Goal: Task Accomplishment & Management: Manage account settings

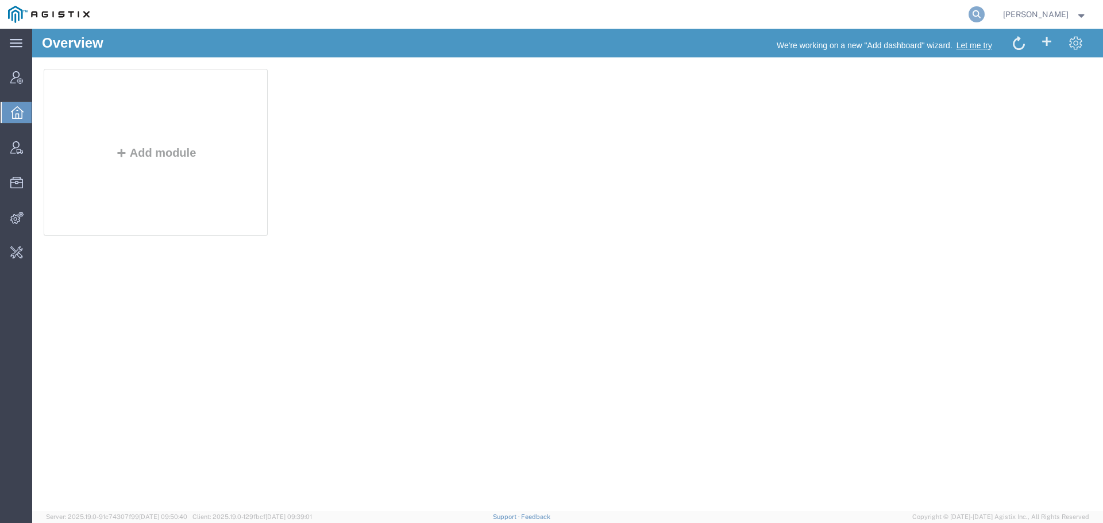
click at [985, 15] on icon at bounding box center [977, 14] width 16 height 16
type input "offline@redhat"
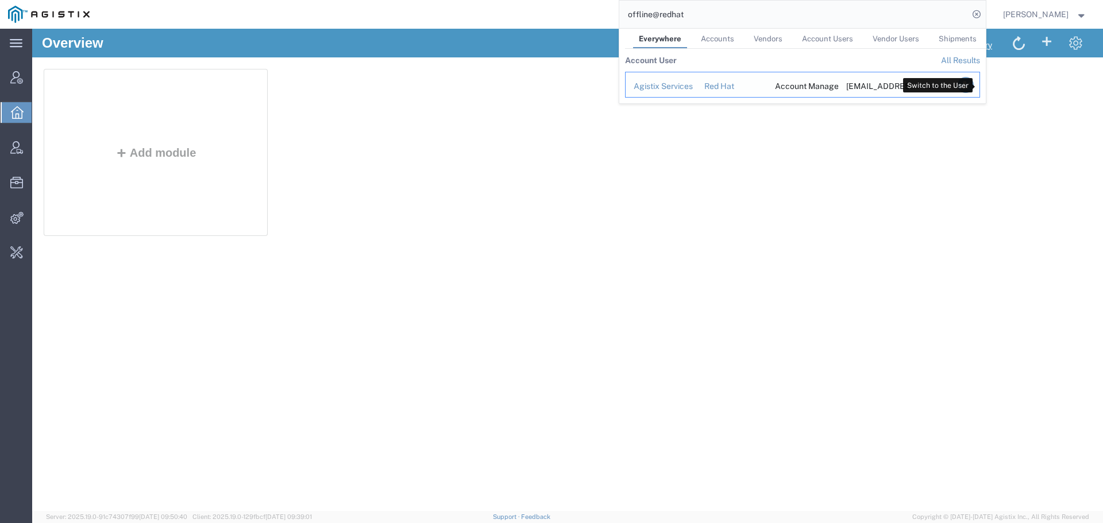
click at [973, 88] on icon "Search Results" at bounding box center [965, 85] width 16 height 16
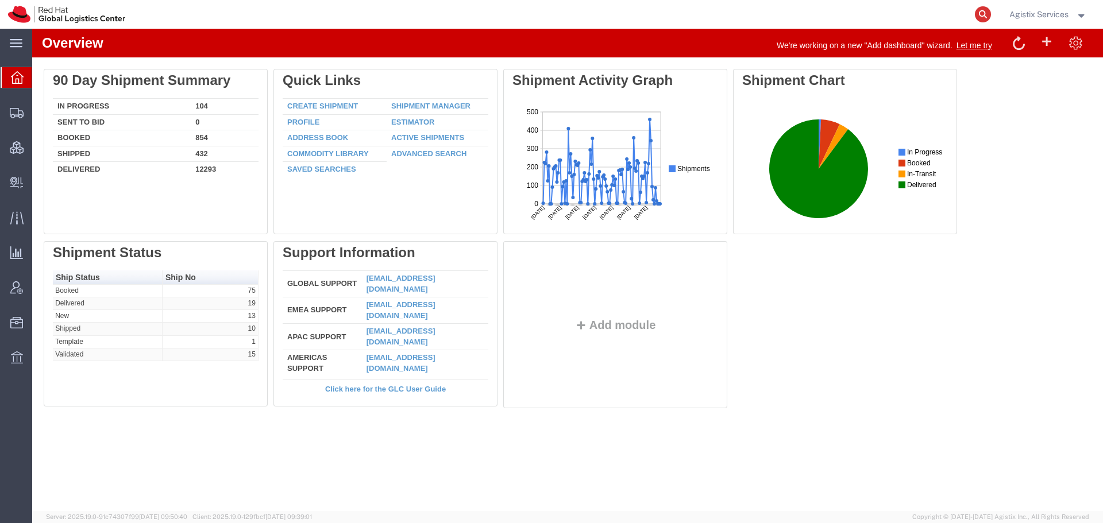
click at [977, 16] on icon at bounding box center [983, 14] width 16 height 16
paste input "56831884"
type input "56831884"
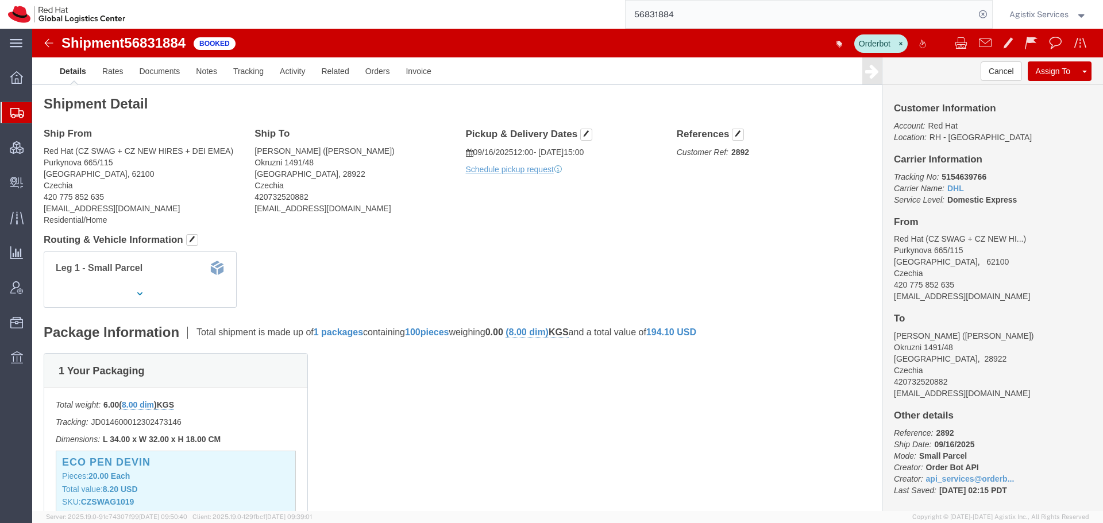
click p "Schedule pickup request"
click span "button"
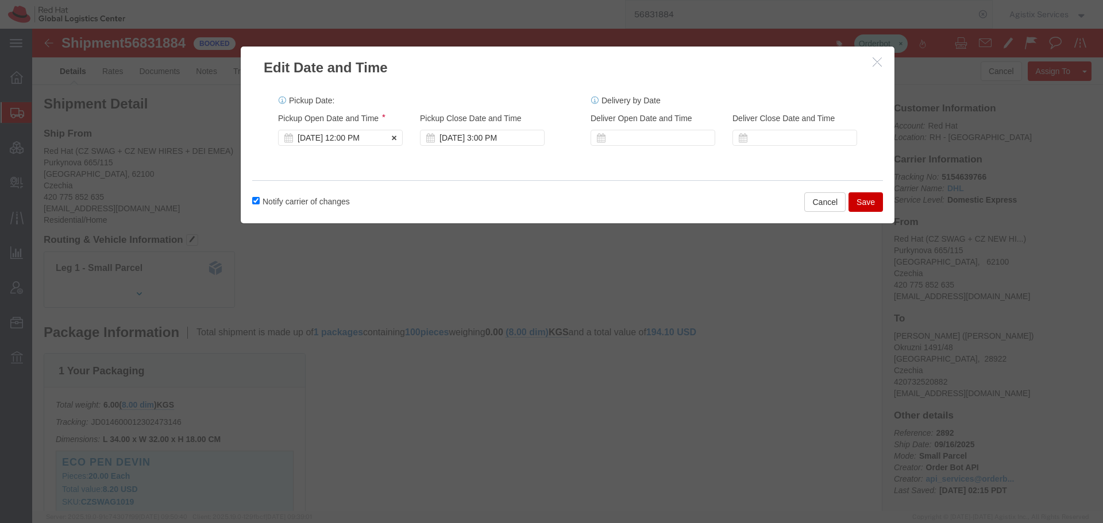
click div "Pickup Start Date Pickup Start Time Pickup Open Date and Time [DATE] 12:00 PM P…"
click div "[DATE] 12:00 PM"
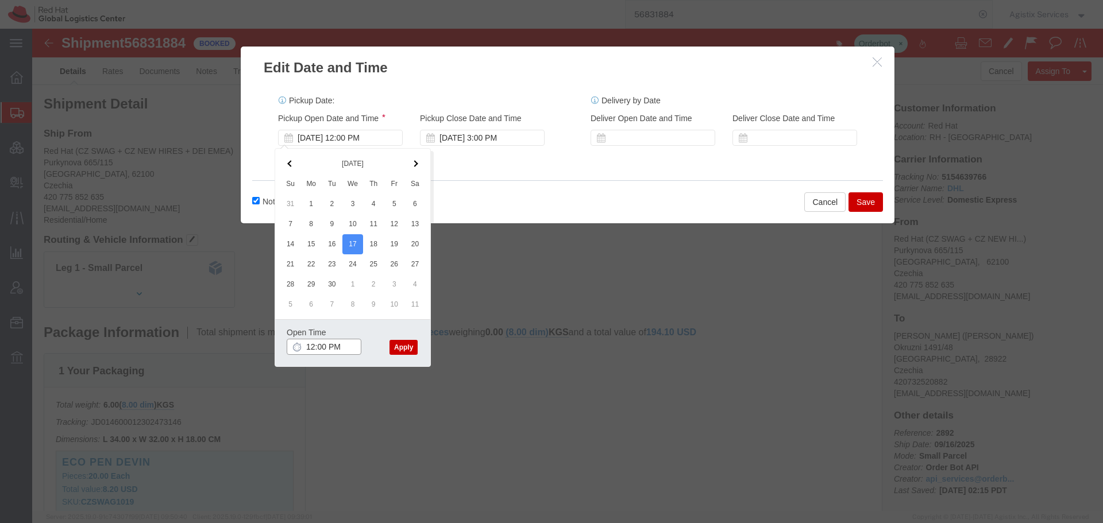
click input "12:00 PM"
click button "Apply"
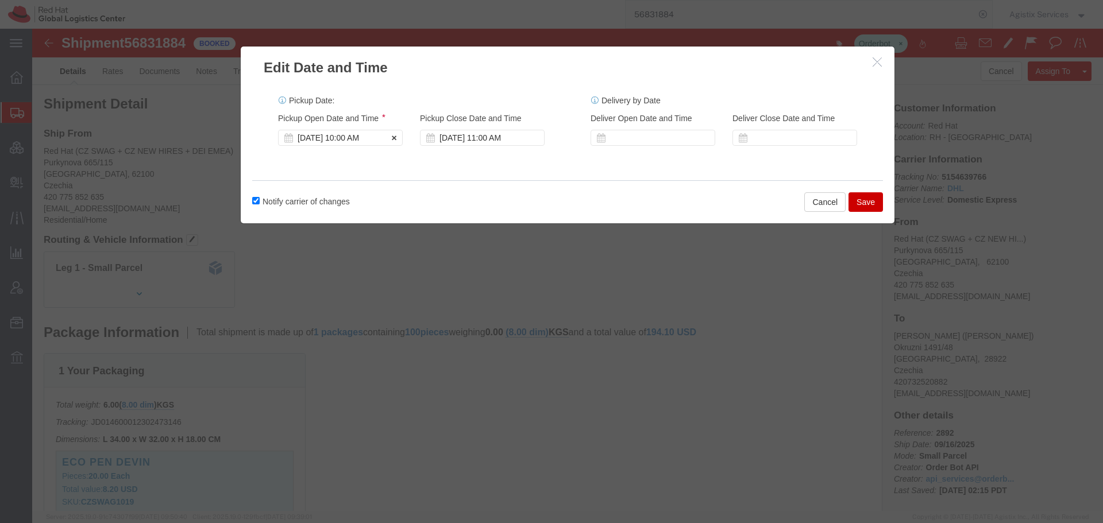
click div "[DATE] 10:00 AM"
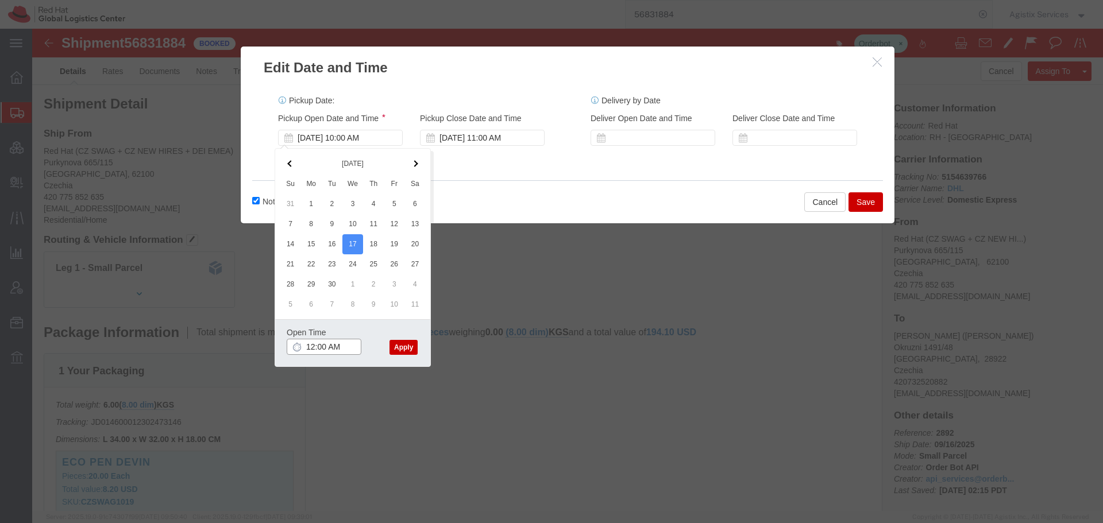
click input "12:00 AM"
type input "12:00 PM"
click button "Apply"
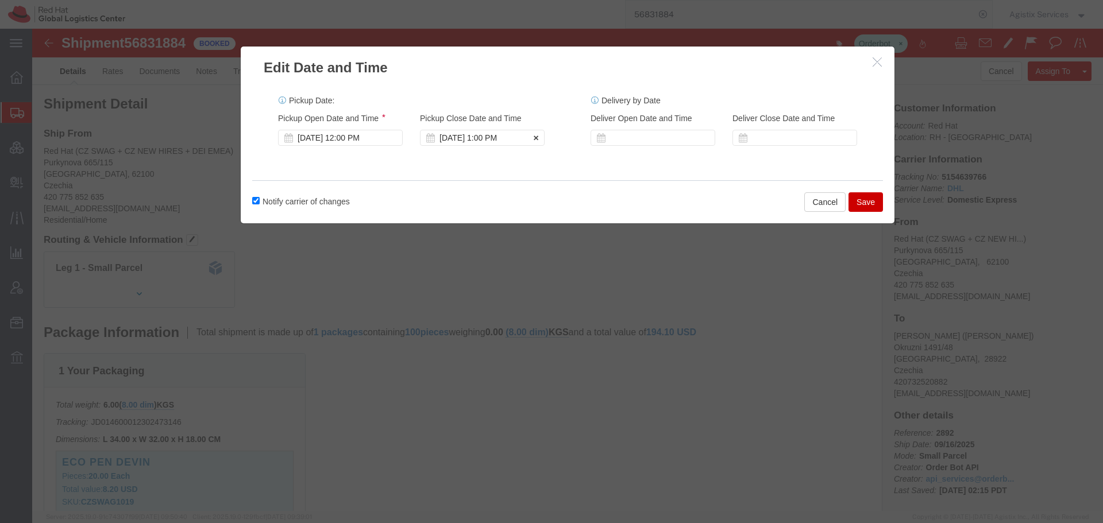
click div "[DATE] 1:00 PM"
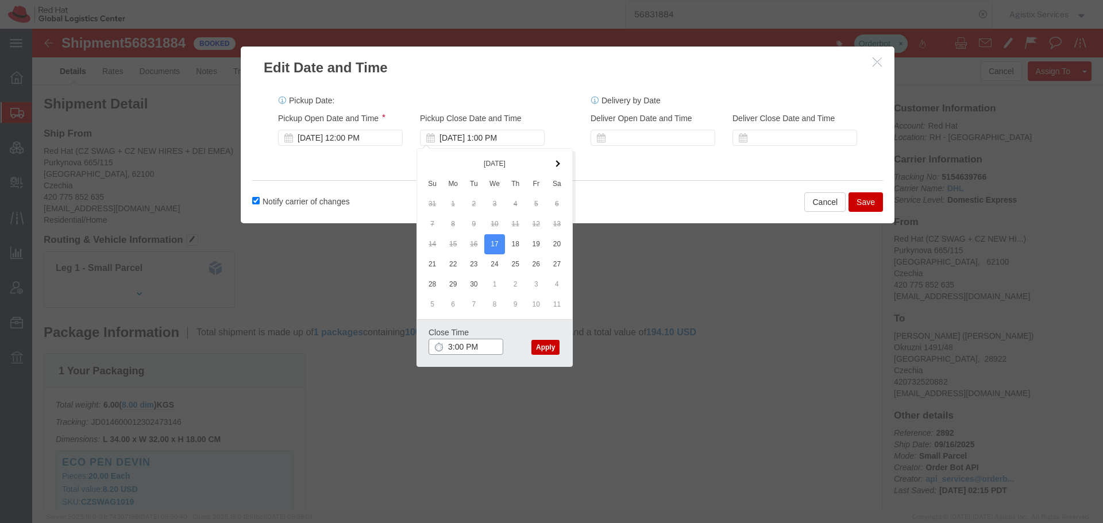
type input "3:00 PM"
drag, startPoint x: 513, startPoint y: 321, endPoint x: 662, endPoint y: 245, distance: 167.0
click button "Apply"
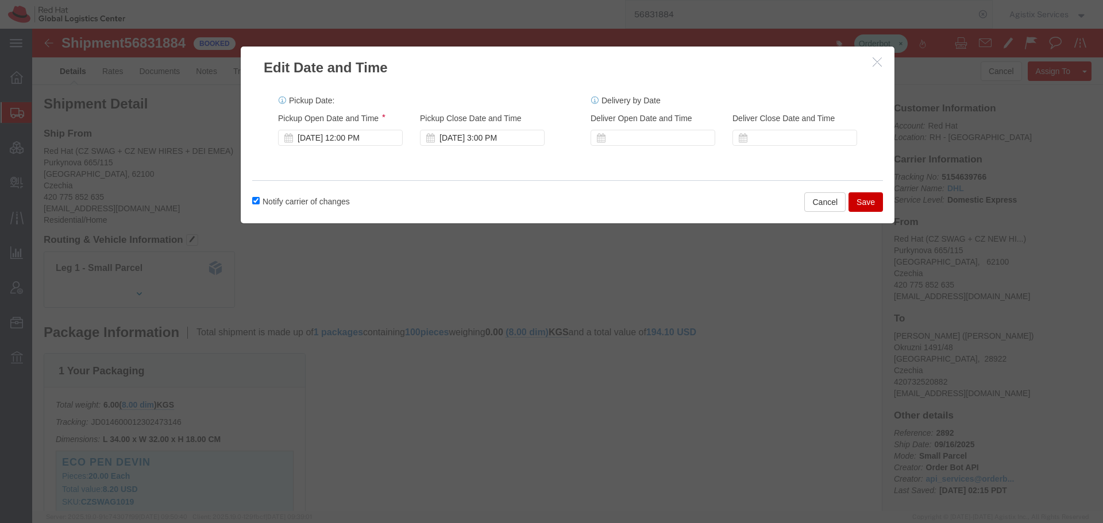
click button "Save"
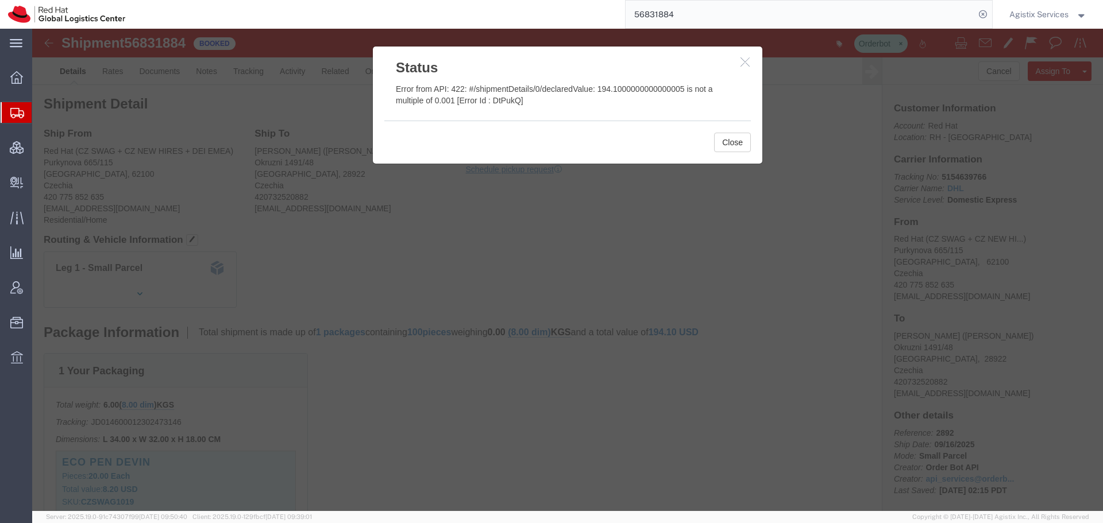
click icon "button"
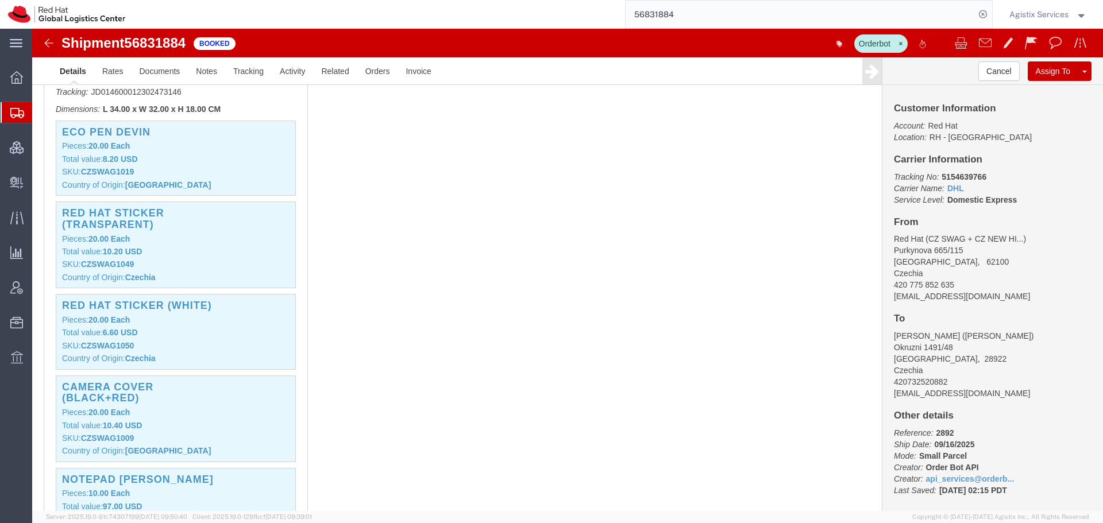
scroll to position [287, 0]
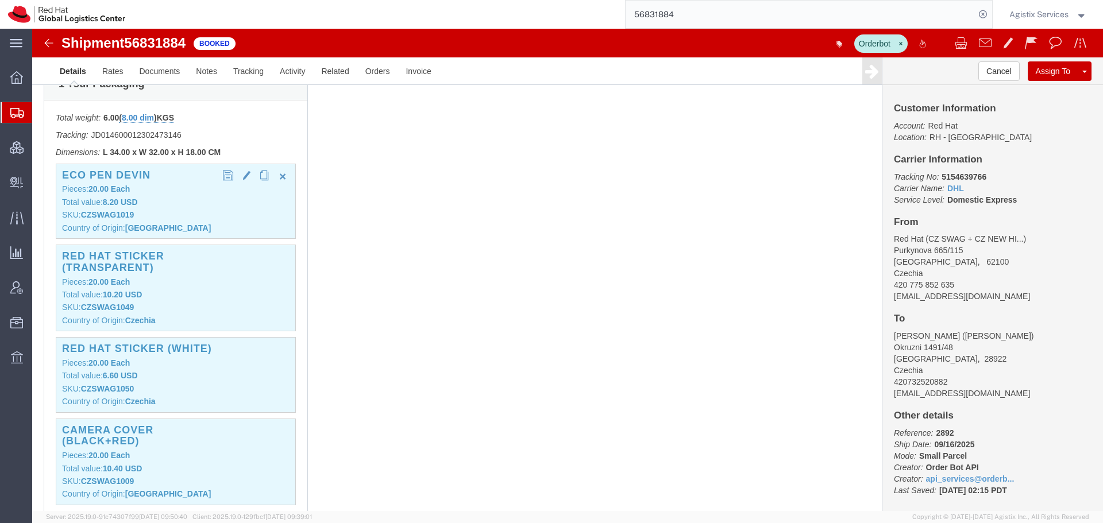
click div "Eco Pen Devin Pieces: 20.00 Each Total value: 8.20 USD SKU: CZSWAG1019 Country …"
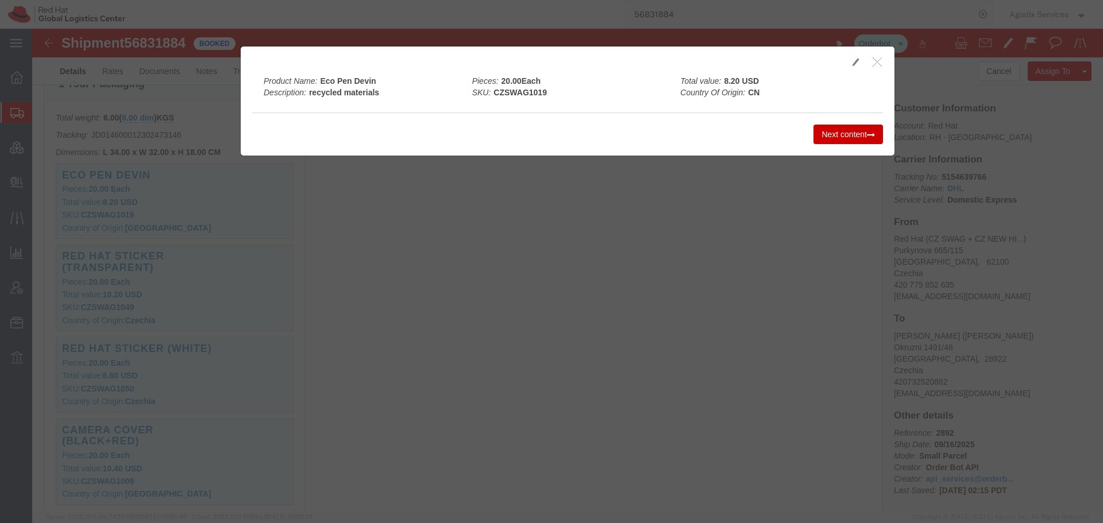
click icon "button"
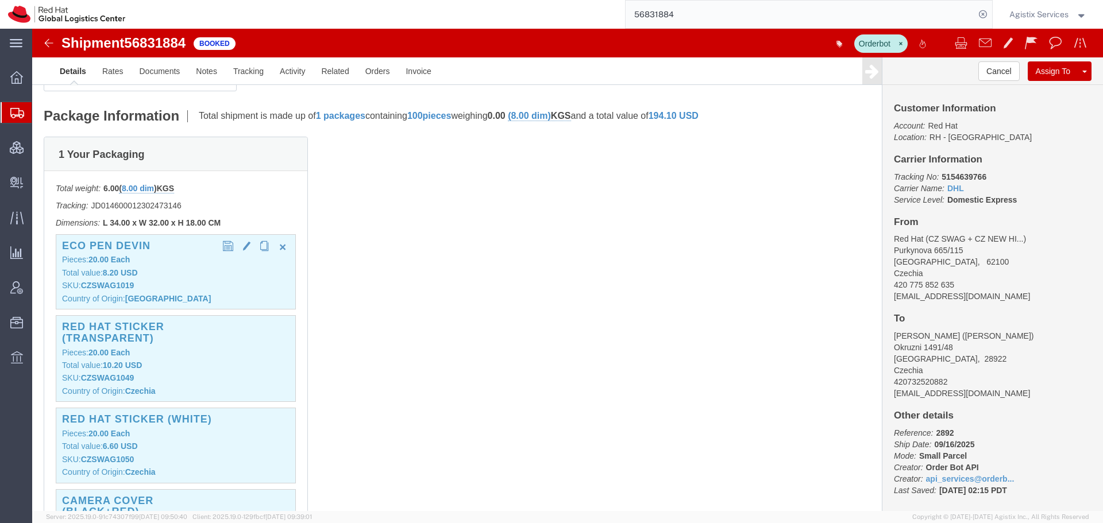
scroll to position [210, 0]
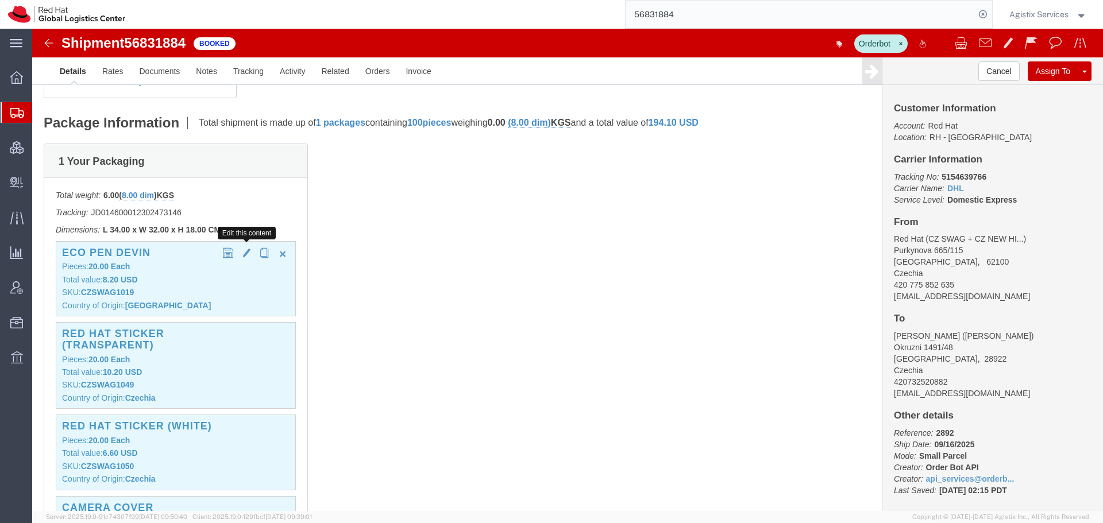
click button "button"
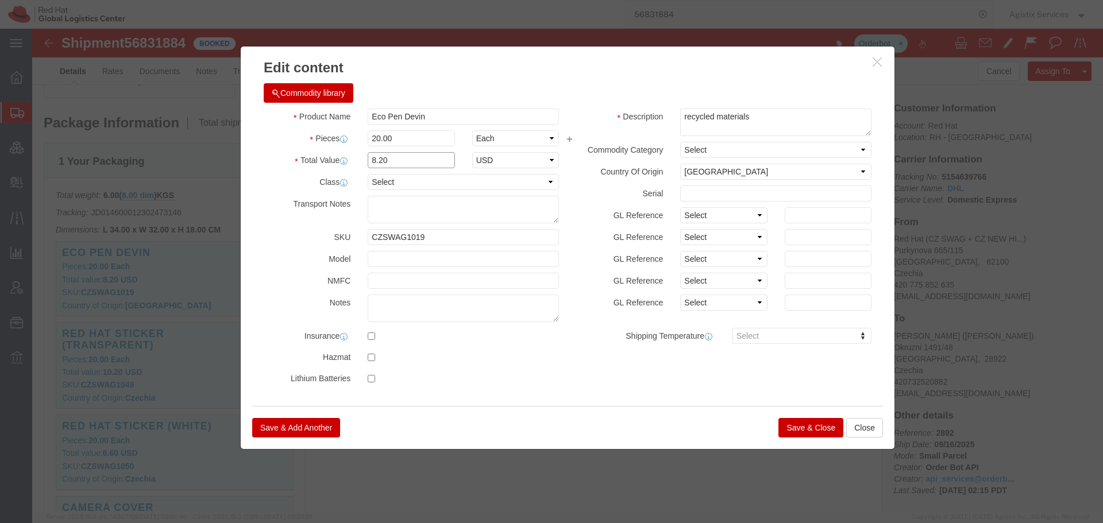
drag, startPoint x: 365, startPoint y: 132, endPoint x: 229, endPoint y: 132, distance: 136.2
click div "Total Value 8.20 Select ADP AED AFN ALL AMD AOA ARS ATS AUD AWG AZN BAM BBD BDT…"
type input "8.20"
click button "Save & Close"
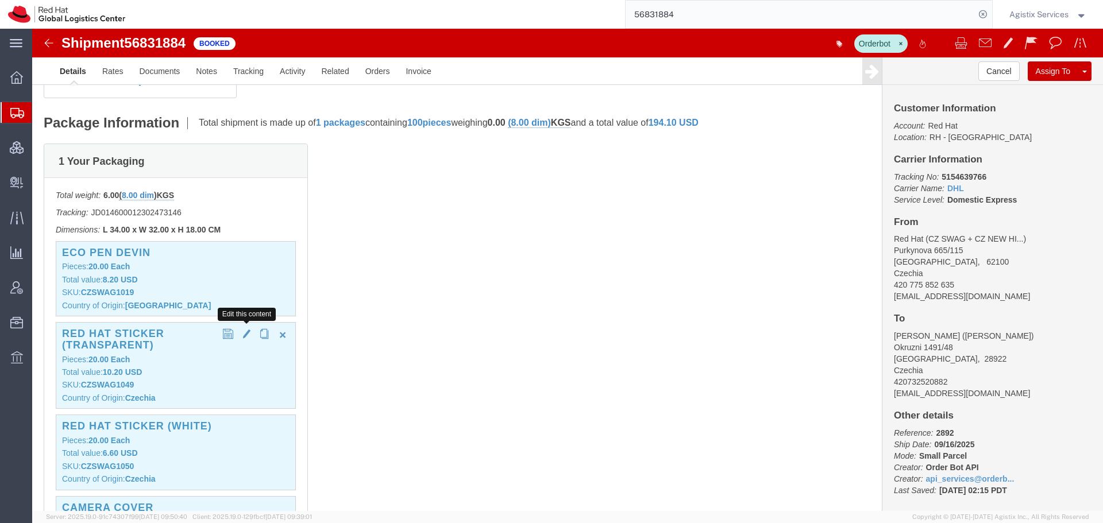
click button "button"
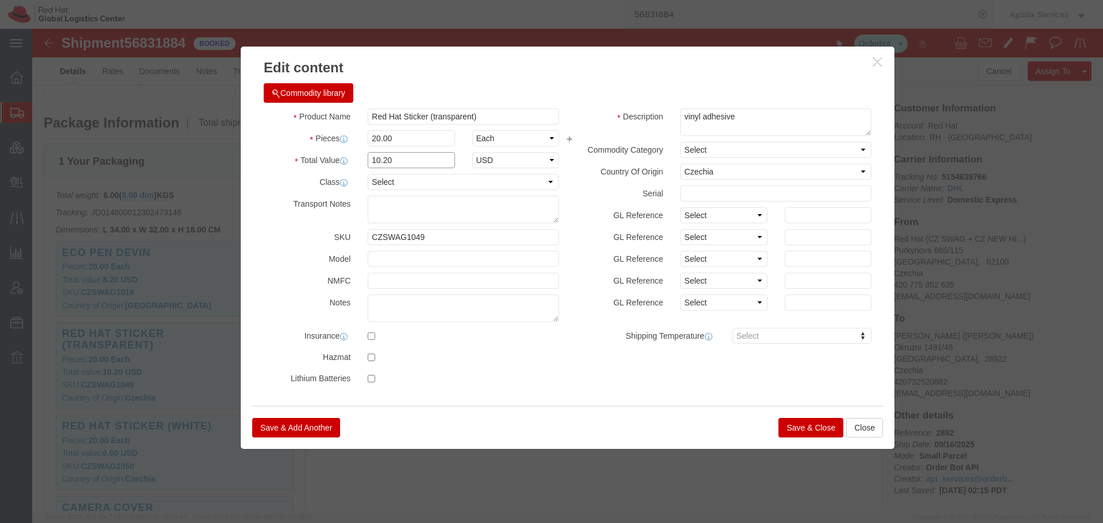
drag, startPoint x: 379, startPoint y: 134, endPoint x: 193, endPoint y: 134, distance: 185.6
click div "Edit content Commodity library Product Name Red Hat Sticker (transparent) Piece…"
type input "2"
type input "10.20"
click button "Save & Close"
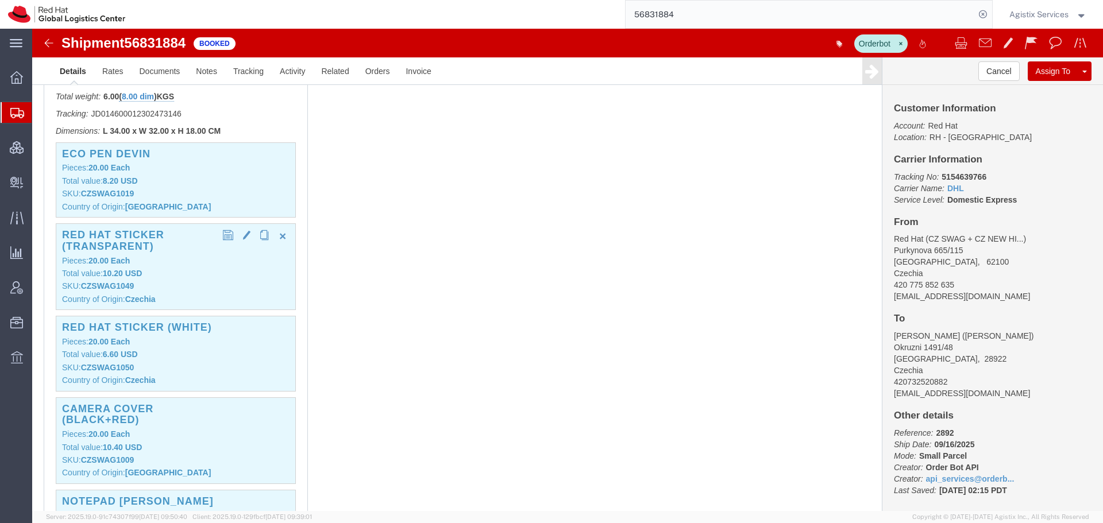
scroll to position [325, 0]
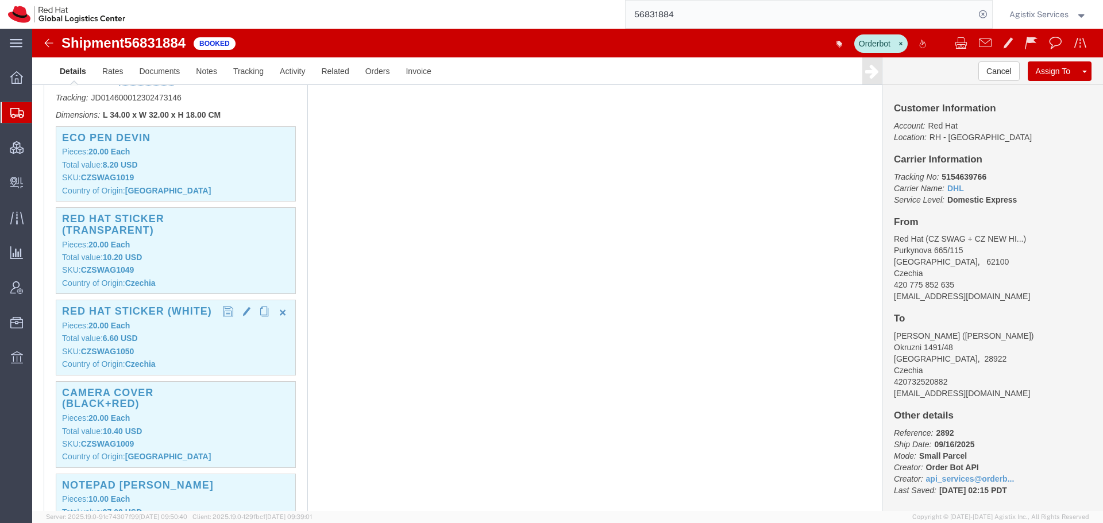
click div "Red Hat Sticker (white) Pieces: 20.00 Each Total value: 6.60 USD SKU: CZSWAG105…"
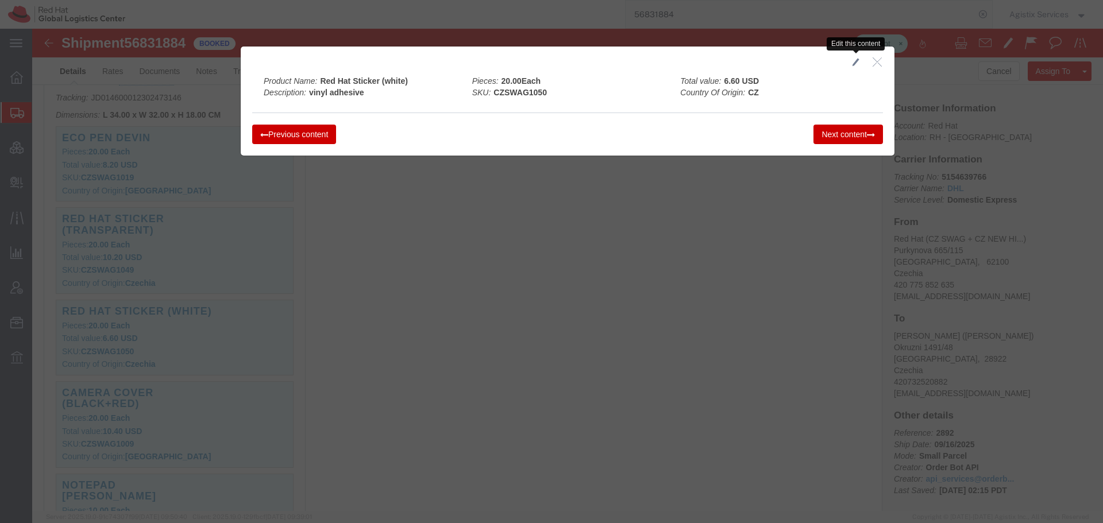
click span "button"
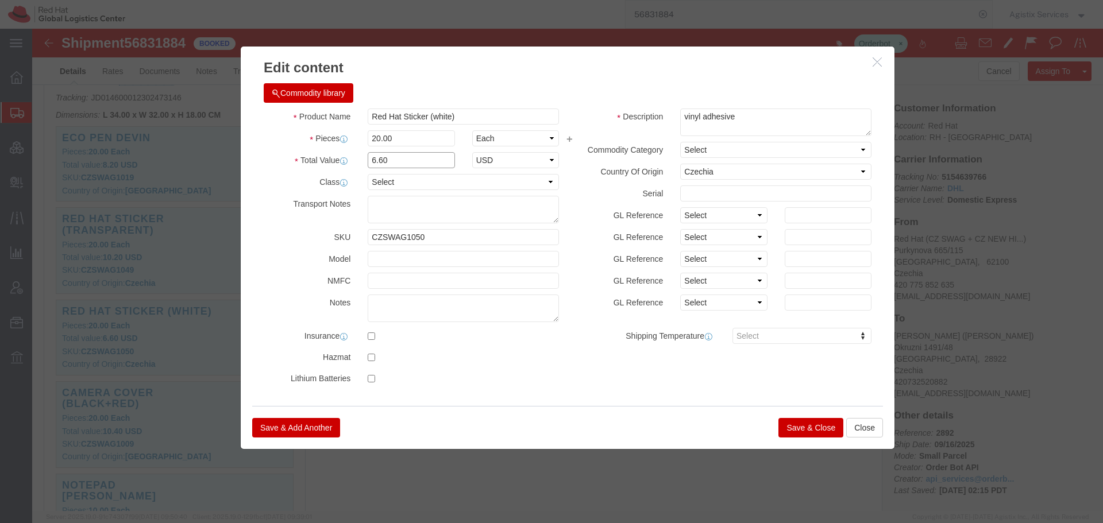
drag, startPoint x: 376, startPoint y: 137, endPoint x: 250, endPoint y: 137, distance: 126.4
click div "Total Value 6.60 Select ADP AED AFN ALL AMD AOA ARS ATS AUD AWG AZN BAM BBD BDT…"
type input "6.60"
click button "Save & Close"
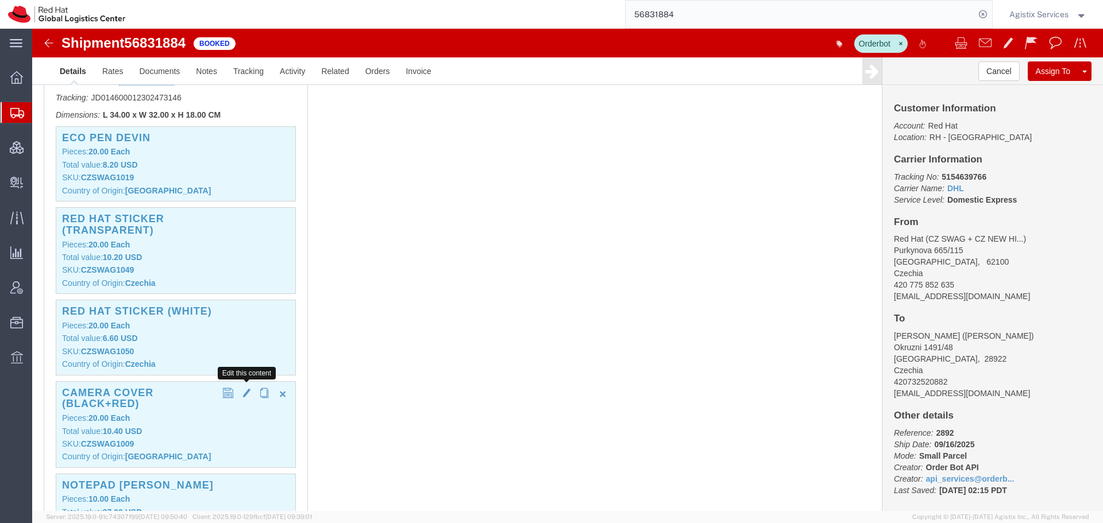
click span "button"
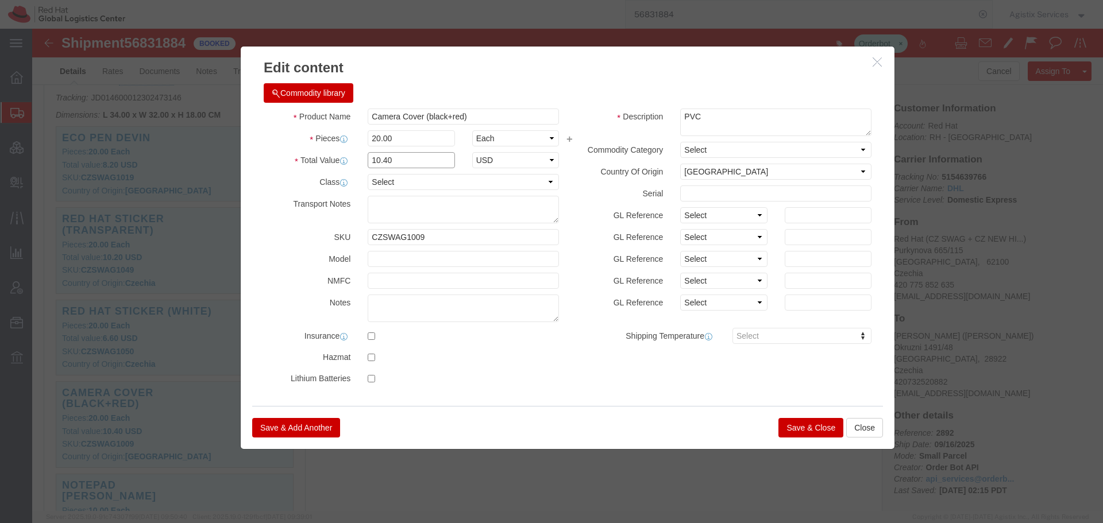
drag, startPoint x: 386, startPoint y: 127, endPoint x: 213, endPoint y: 148, distance: 174.2
click div "Product Name Camera Cover (black+red) Pieces 20.00 Select Bag Barrels 100Board …"
type input "10.40"
click button "Save & Close"
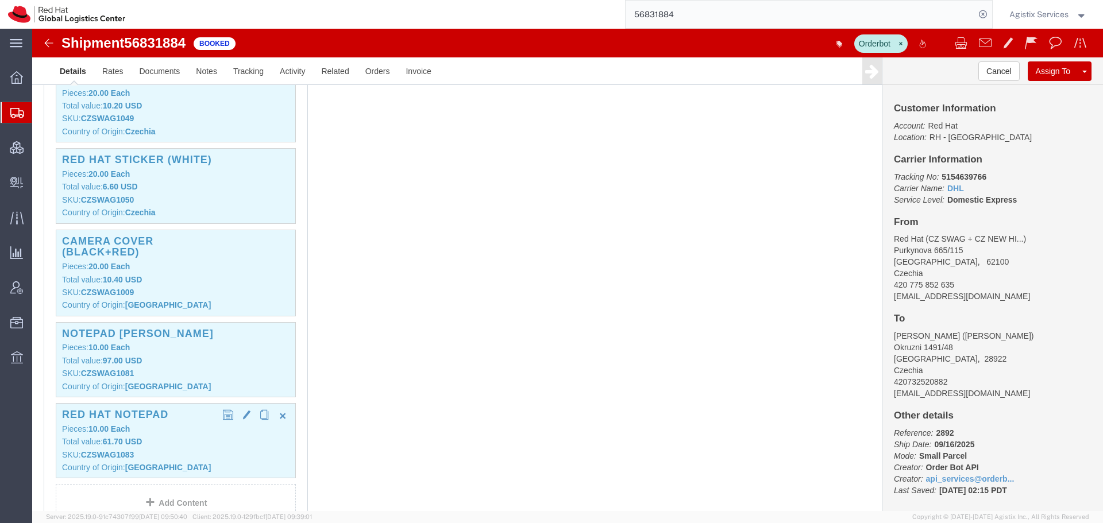
scroll to position [497, 0]
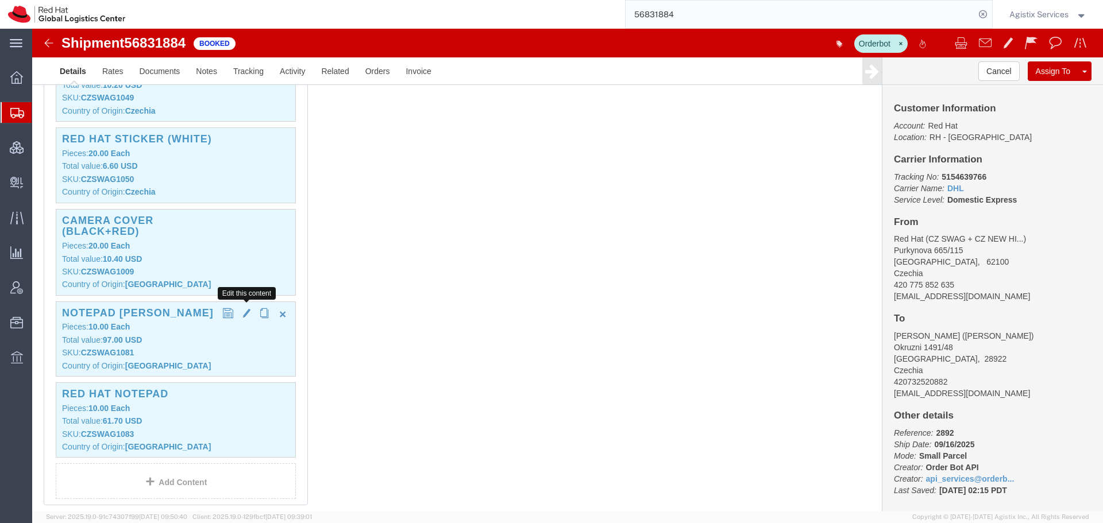
click span "button"
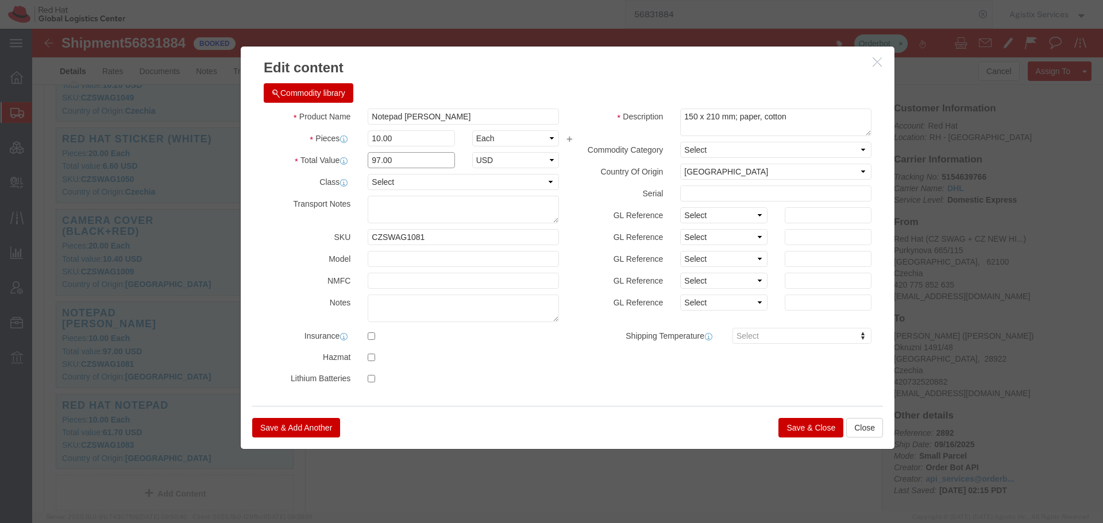
drag, startPoint x: 364, startPoint y: 133, endPoint x: 254, endPoint y: 127, distance: 110.5
click div "Total Value 97.00 Select ADP AED AFN ALL AMD AOA ARS ATS AUD AWG AZN BAM BBD BD…"
type input "97.00"
click button "Save & Close"
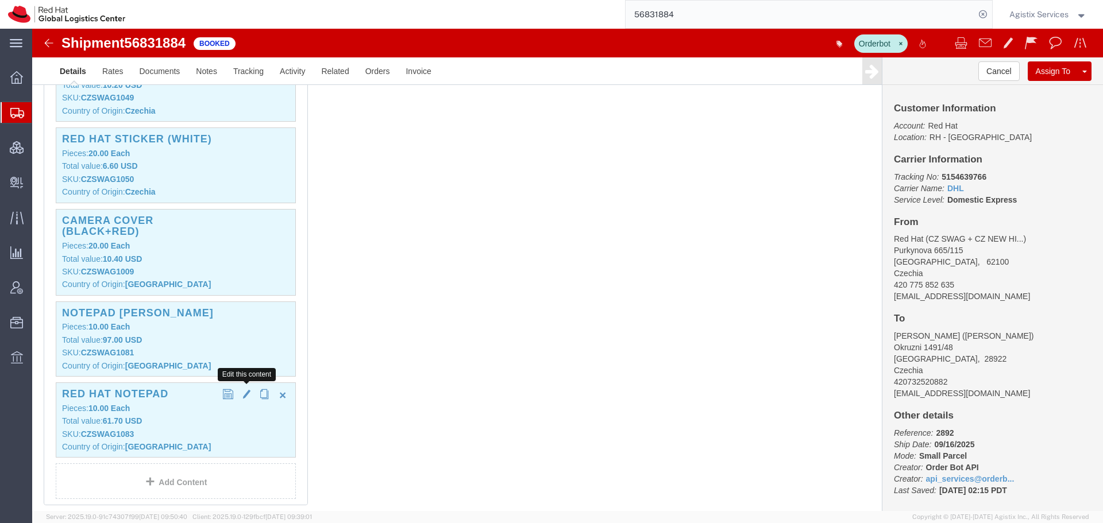
click span "button"
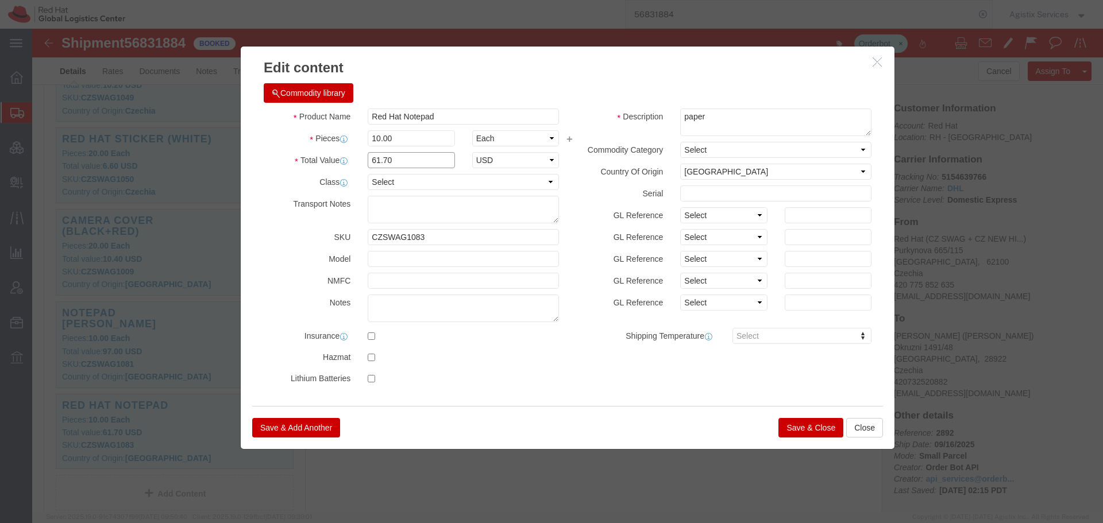
drag, startPoint x: 378, startPoint y: 131, endPoint x: 213, endPoint y: 132, distance: 164.9
click div "Total Value 61.70 Select ADP AED AFN ALL AMD AOA ARS ATS AUD AWG AZN BAM BBD BD…"
type input "61.70"
click button "Save & Close"
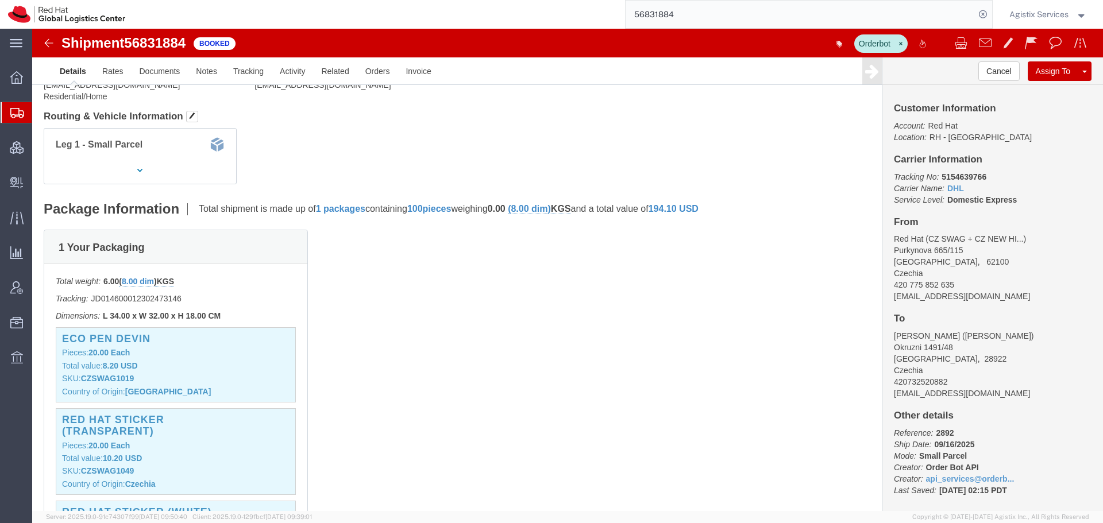
scroll to position [0, 0]
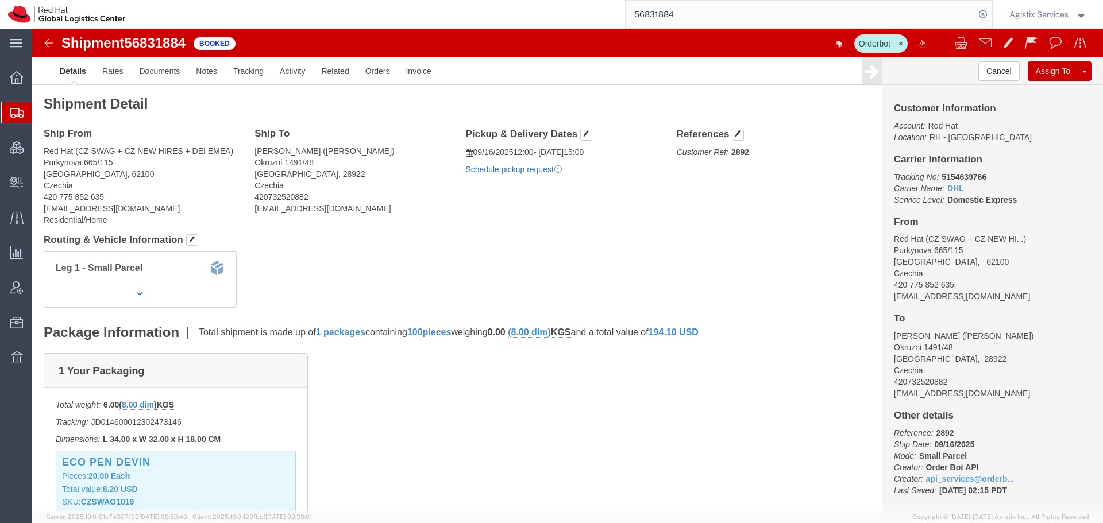
click link "Schedule pickup request"
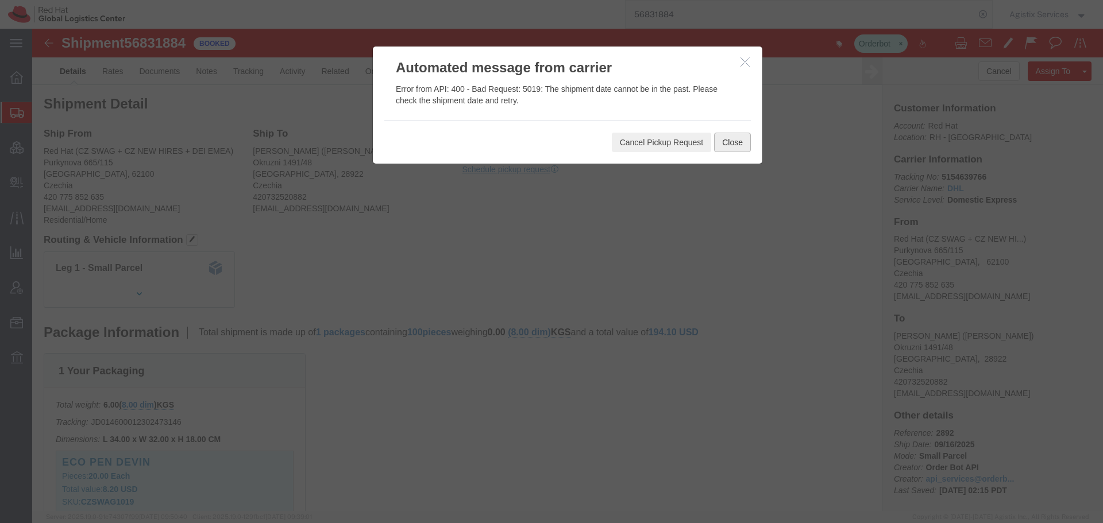
click button "Close"
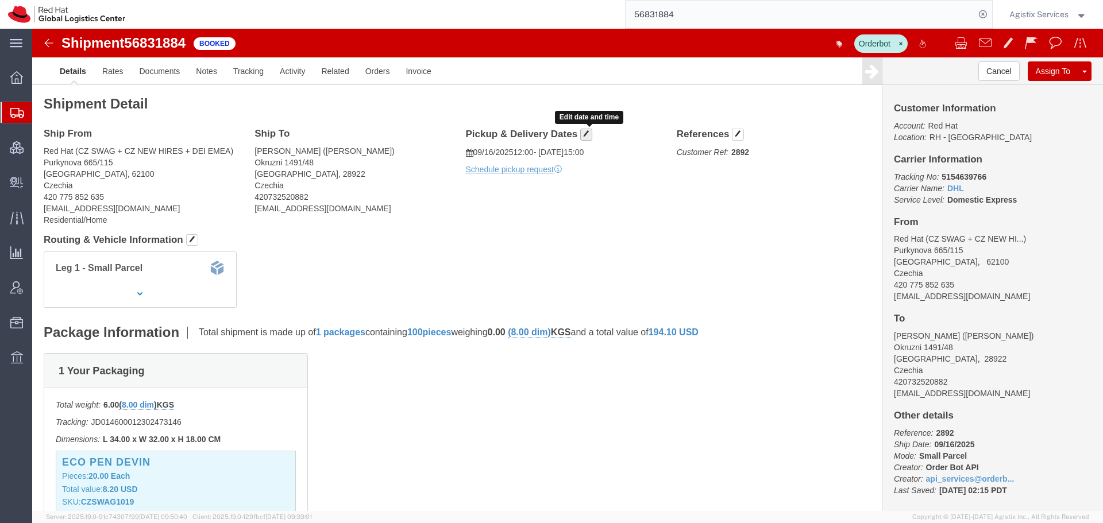
click span "button"
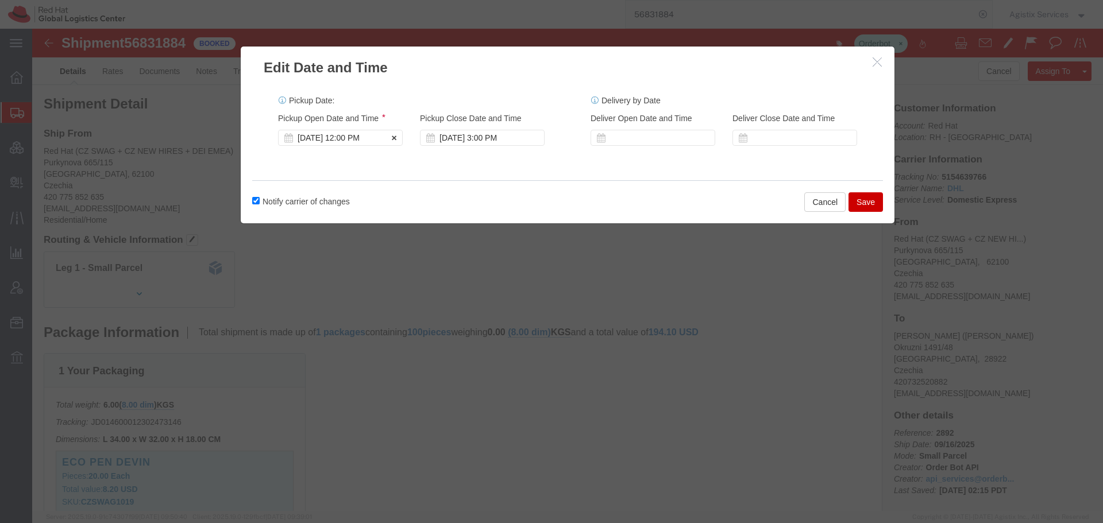
click div "[DATE] 12:00 PM"
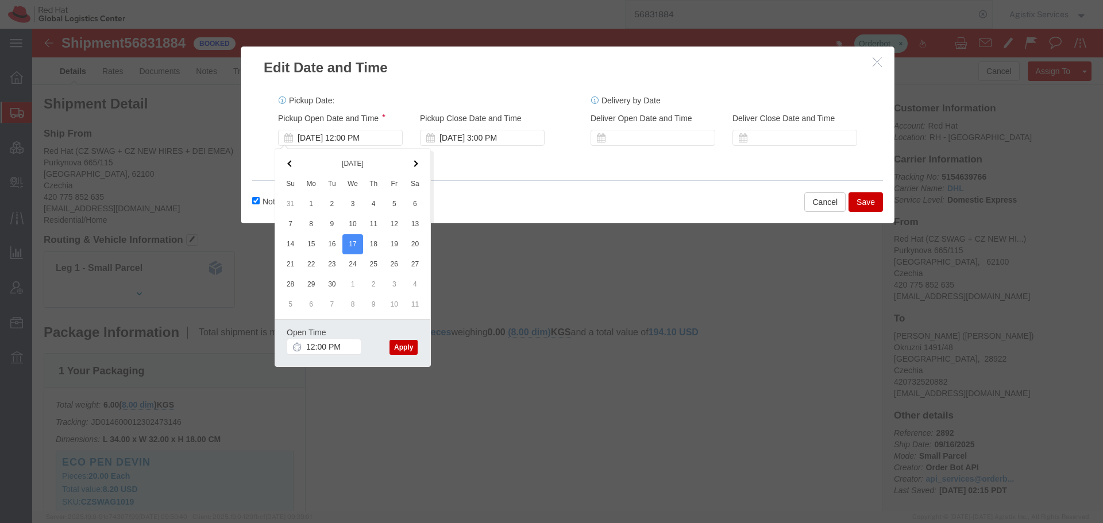
click button "Apply"
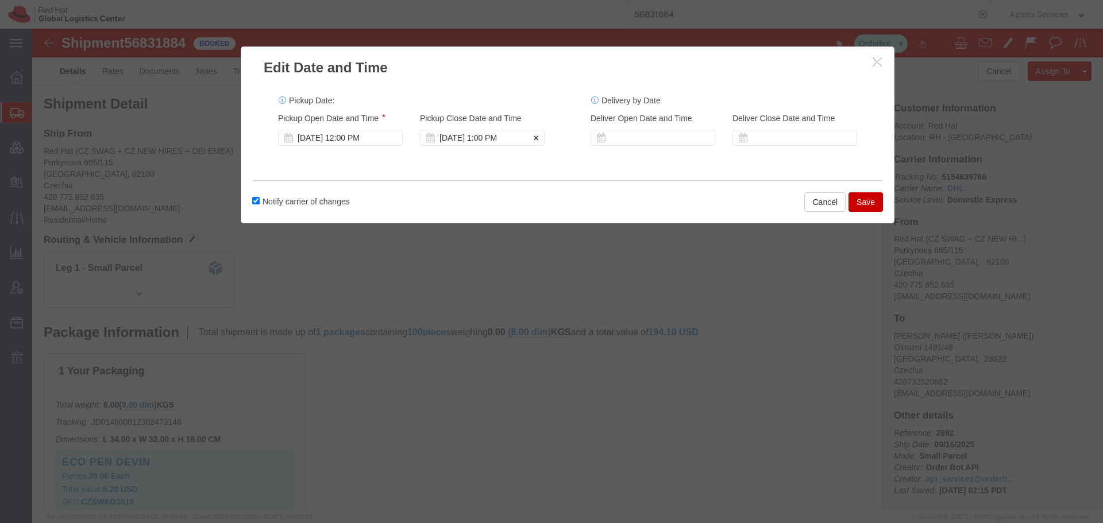
click div "[DATE] 1:00 PM"
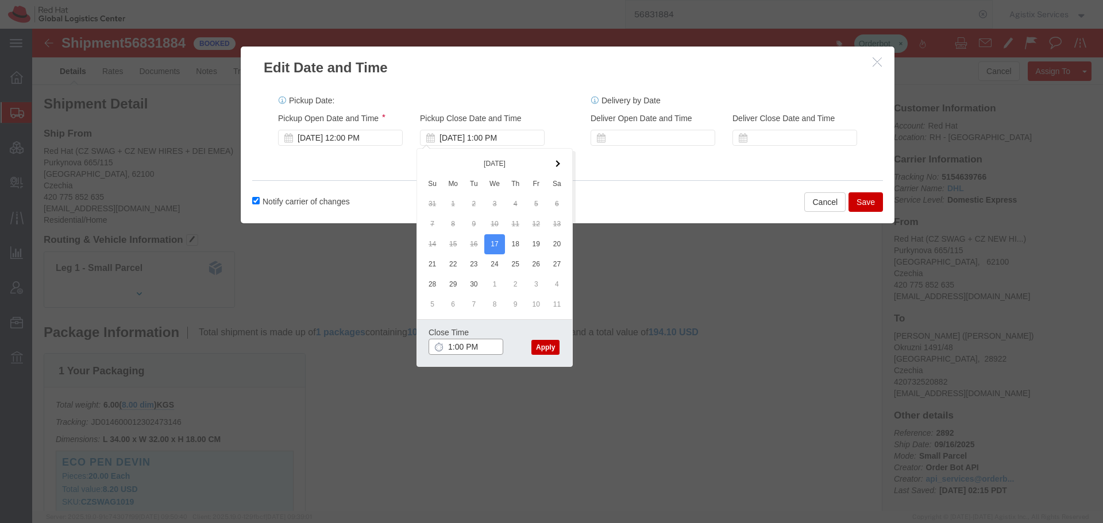
type input "3:00 PM"
click button "Apply"
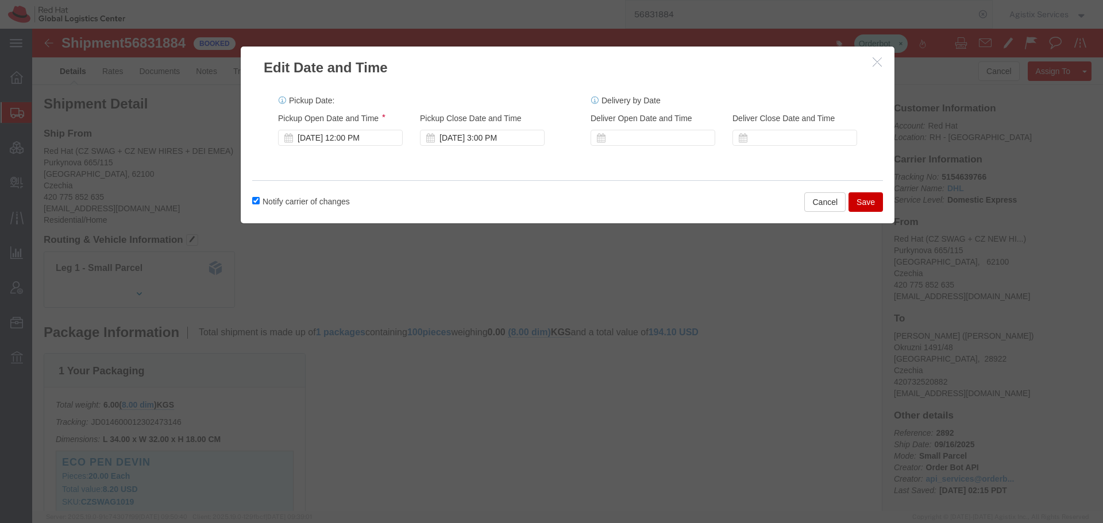
click button "Save"
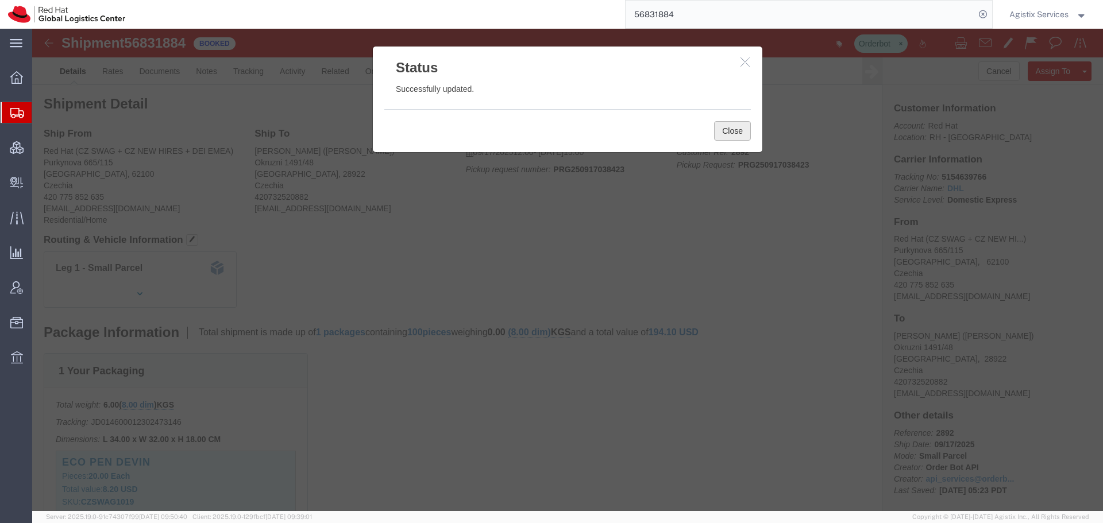
click button "Close"
